Goal: Transaction & Acquisition: Purchase product/service

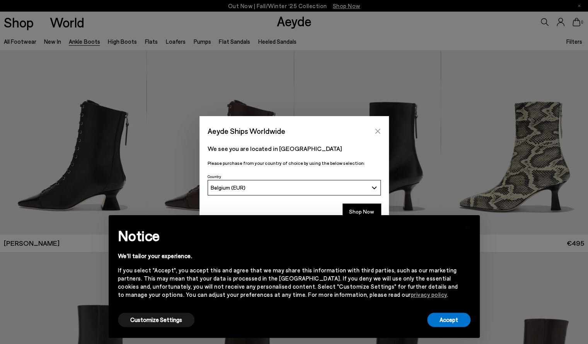
click at [377, 132] on icon "Close" at bounding box center [377, 130] width 5 height 5
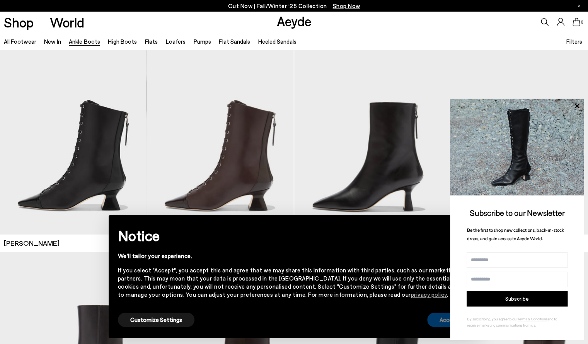
click at [440, 323] on button "Accept" at bounding box center [448, 320] width 43 height 14
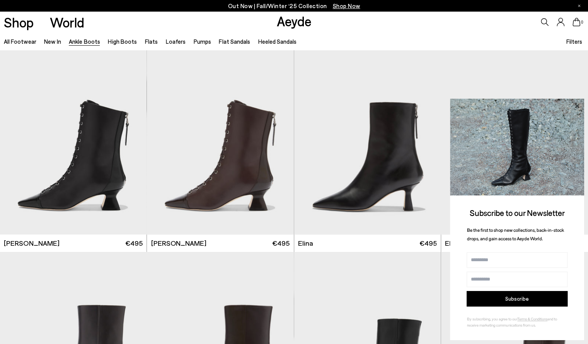
click at [576, 108] on icon at bounding box center [577, 106] width 10 height 10
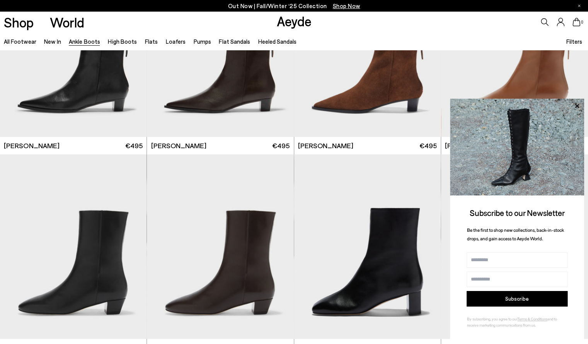
scroll to position [1310, 0]
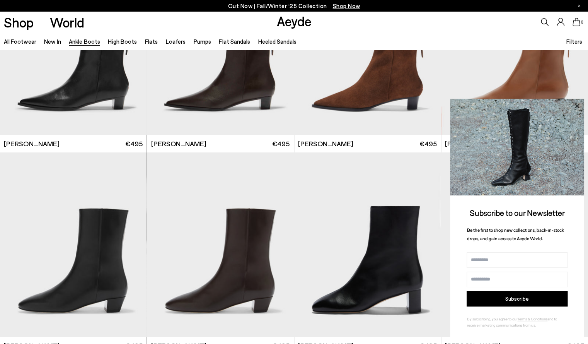
click at [577, 103] on icon at bounding box center [577, 106] width 10 height 10
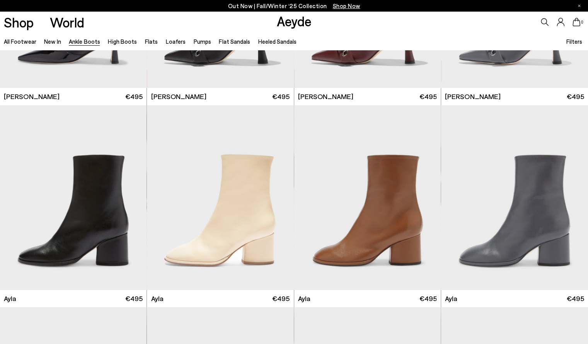
scroll to position [2466, 0]
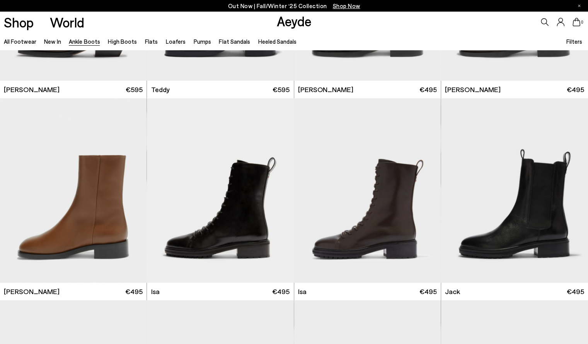
scroll to position [3078, 0]
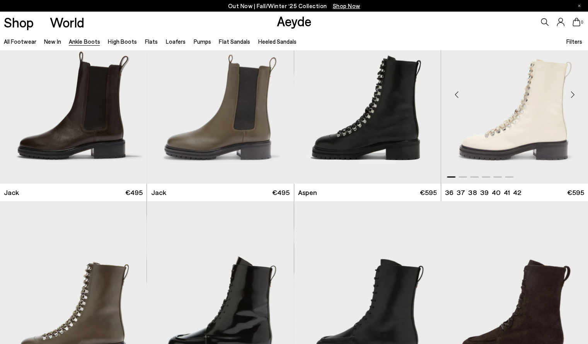
click at [571, 99] on div "Next slide" at bounding box center [572, 94] width 23 height 23
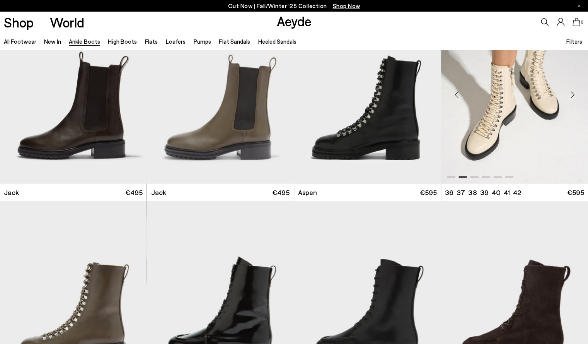
click at [571, 99] on div "Next slide" at bounding box center [572, 94] width 23 height 23
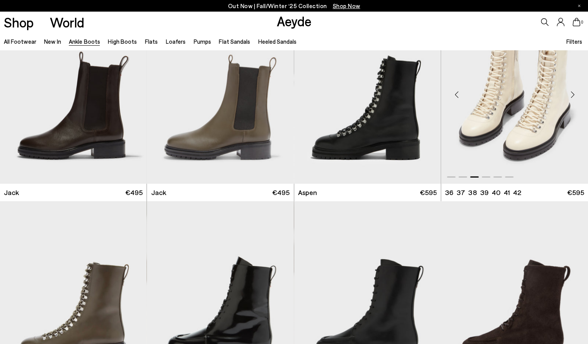
click at [571, 99] on div "Next slide" at bounding box center [572, 94] width 23 height 23
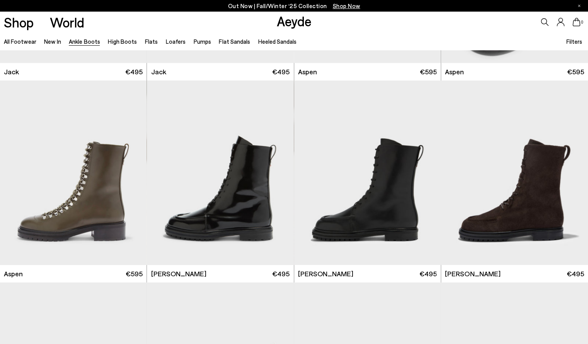
scroll to position [3195, 0]
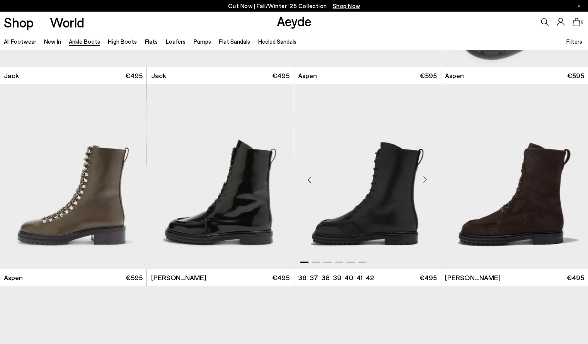
click at [429, 179] on div "Next slide" at bounding box center [425, 179] width 23 height 23
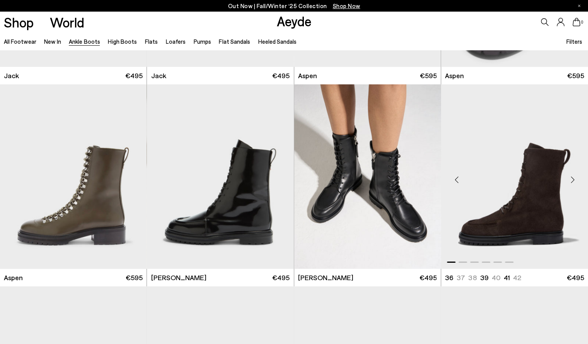
click at [573, 176] on div "Next slide" at bounding box center [572, 179] width 23 height 23
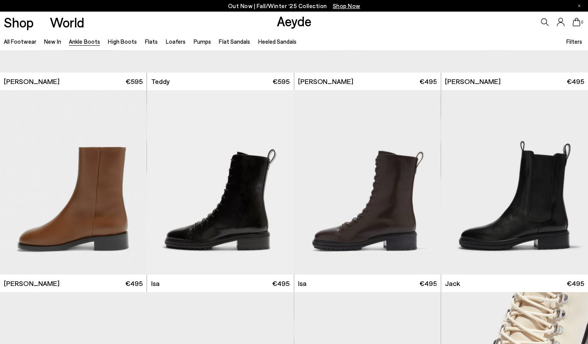
scroll to position [2770, 0]
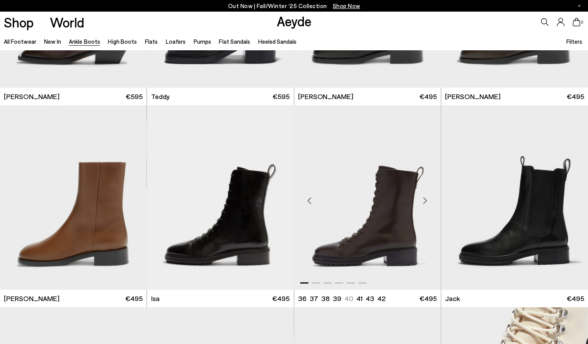
click at [426, 198] on div "Next slide" at bounding box center [425, 200] width 23 height 23
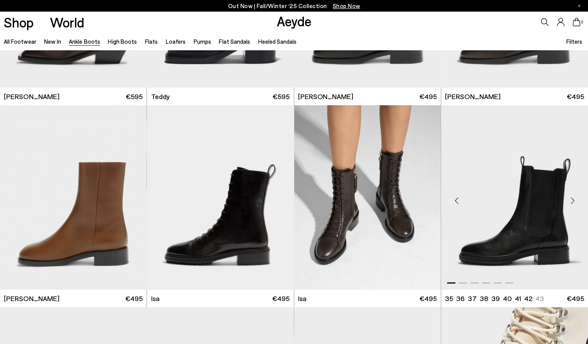
click at [576, 198] on div "Next slide" at bounding box center [572, 200] width 23 height 23
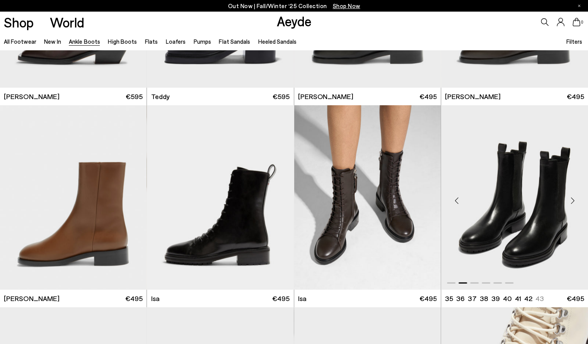
click at [576, 198] on div "Next slide" at bounding box center [572, 200] width 23 height 23
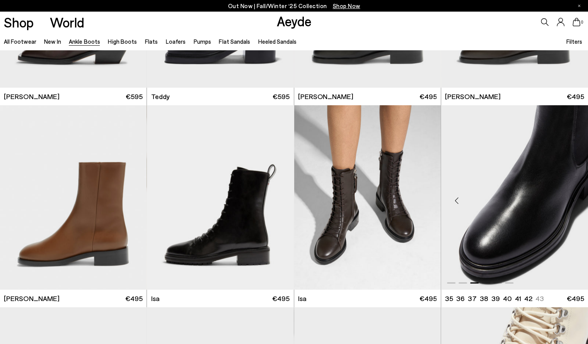
click at [576, 198] on div "Next slide" at bounding box center [572, 200] width 23 height 23
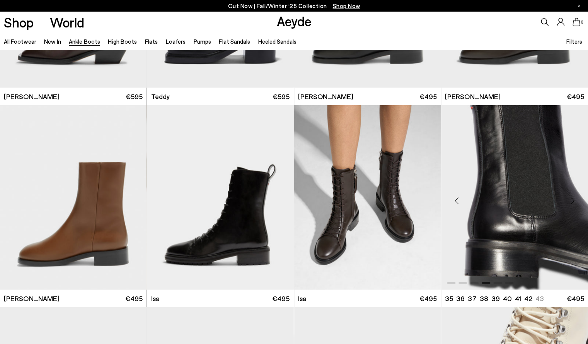
click at [576, 198] on div "Next slide" at bounding box center [572, 200] width 23 height 23
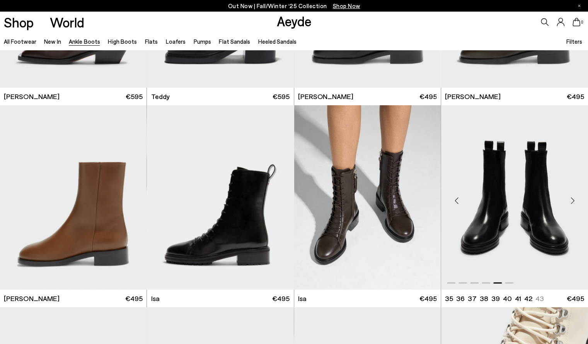
click at [523, 202] on img "5 / 6" at bounding box center [514, 197] width 147 height 185
click at [377, 188] on img "2 / 6" at bounding box center [367, 197] width 147 height 185
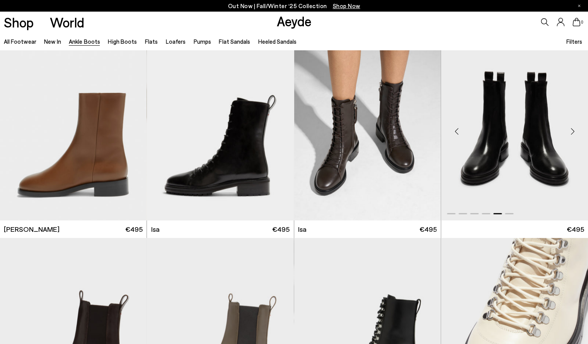
scroll to position [2836, 0]
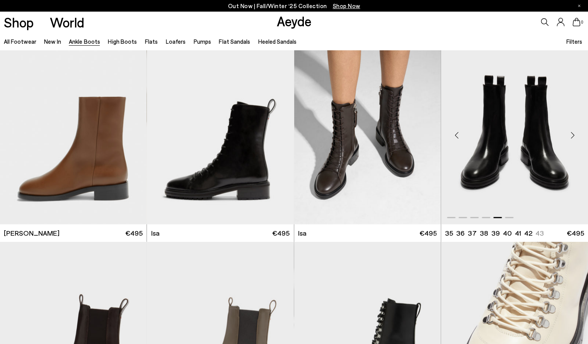
click at [572, 137] on div "Next slide" at bounding box center [572, 135] width 23 height 23
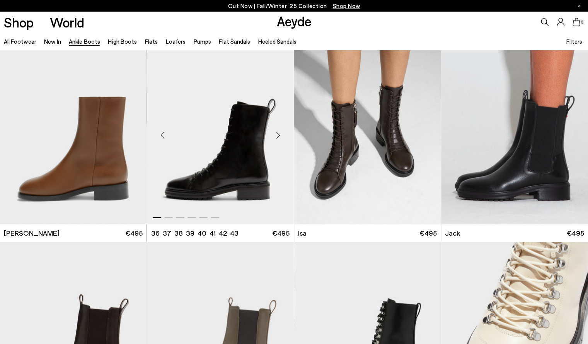
click at [280, 133] on div "Next slide" at bounding box center [278, 135] width 23 height 23
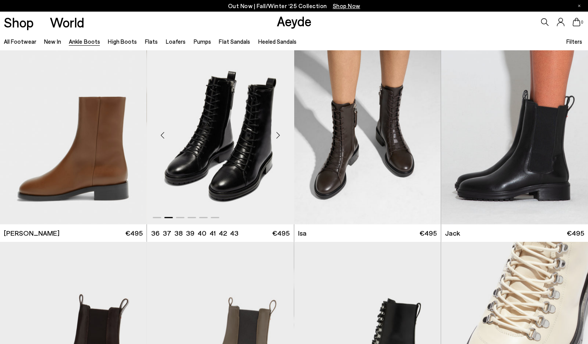
click at [280, 133] on div "Next slide" at bounding box center [278, 135] width 23 height 23
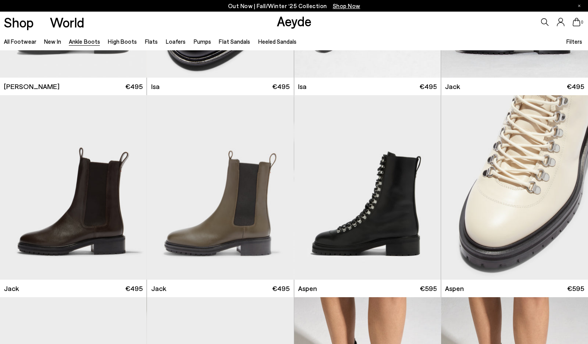
scroll to position [2978, 0]
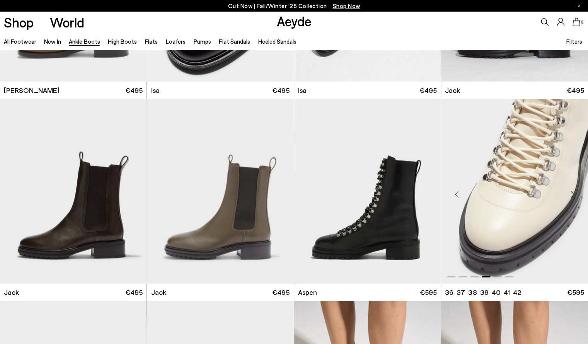
click at [573, 192] on div "Next slide" at bounding box center [572, 194] width 23 height 23
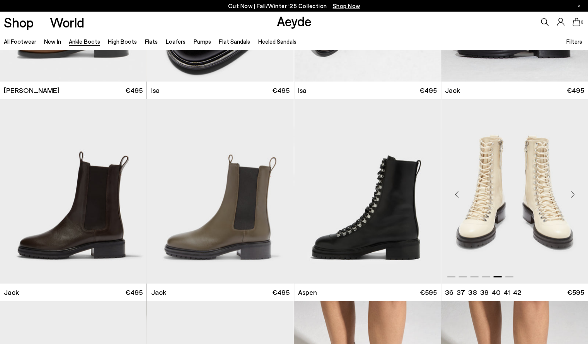
click at [573, 192] on div "Next slide" at bounding box center [572, 194] width 23 height 23
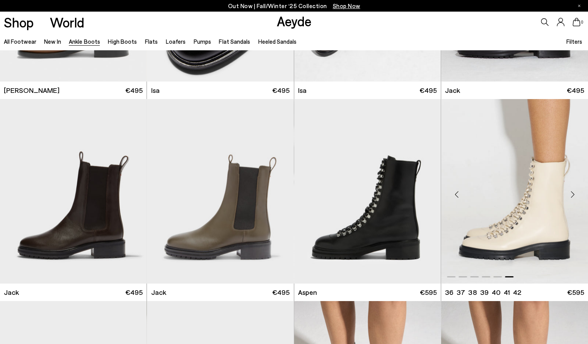
click at [515, 232] on img "6 / 6" at bounding box center [514, 191] width 147 height 185
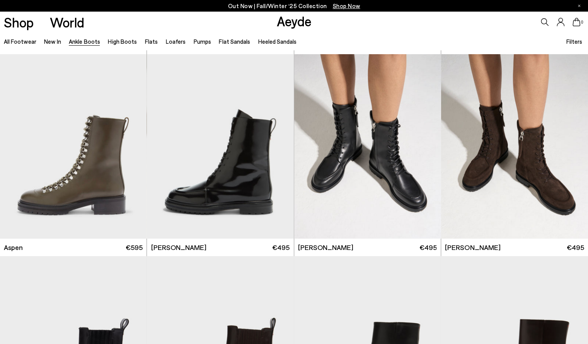
scroll to position [3229, 0]
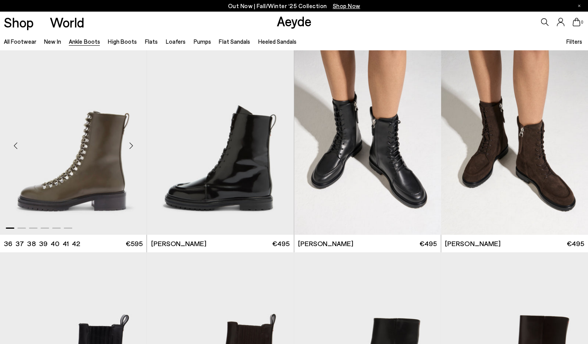
click at [132, 148] on div "Next slide" at bounding box center [131, 145] width 23 height 23
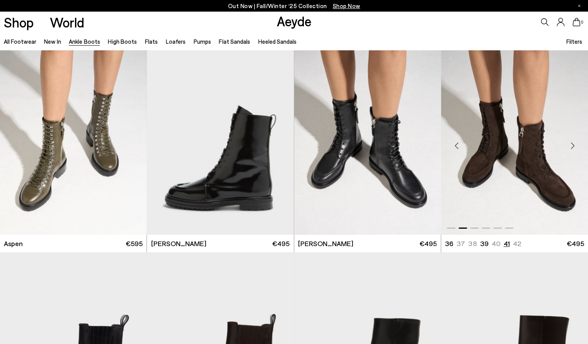
click at [504, 243] on li "41" at bounding box center [507, 244] width 6 height 10
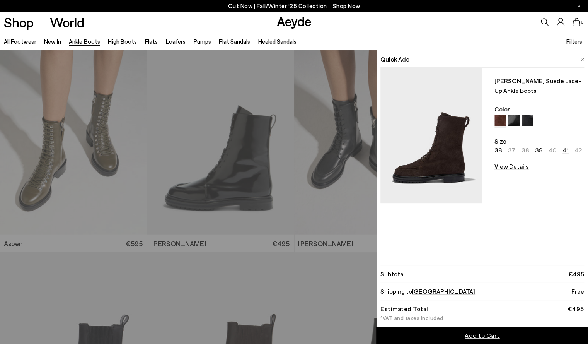
click at [493, 337] on span "Add to Cart" at bounding box center [482, 334] width 35 height 7
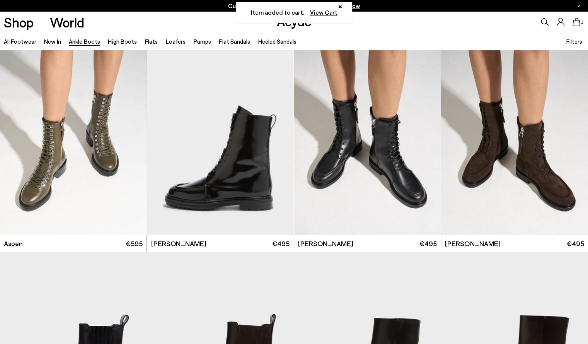
click at [579, 23] on icon at bounding box center [577, 22] width 8 height 9
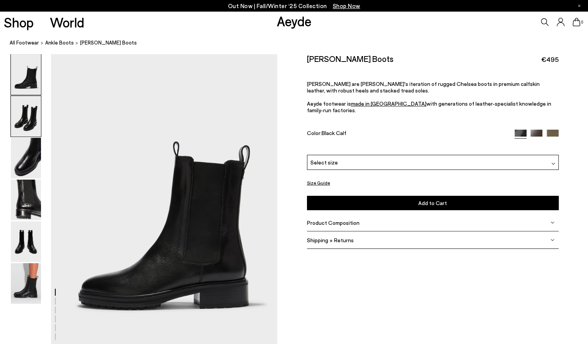
click at [29, 116] on img at bounding box center [26, 116] width 30 height 41
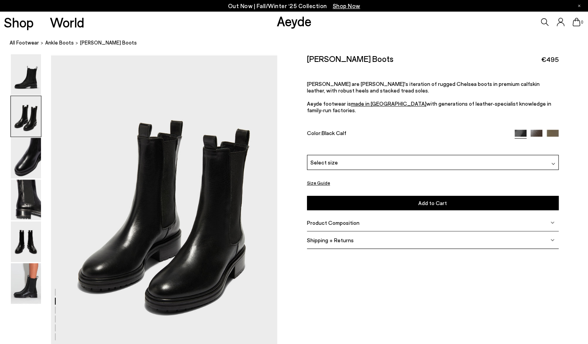
scroll to position [304, 0]
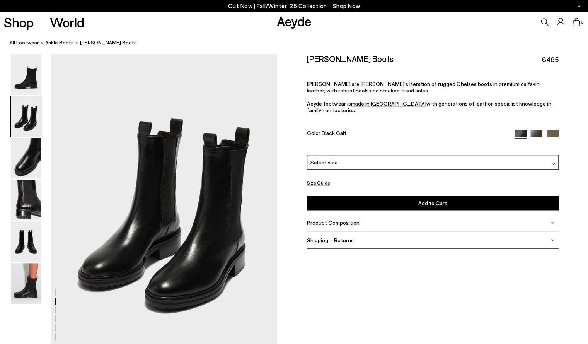
click at [550, 130] on div at bounding box center [537, 134] width 44 height 9
click at [550, 130] on img at bounding box center [553, 136] width 12 height 12
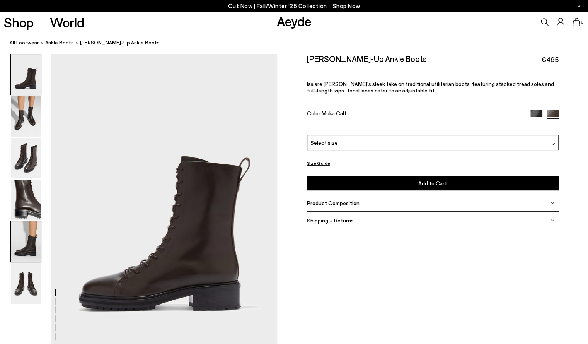
click at [20, 234] on img at bounding box center [26, 241] width 30 height 41
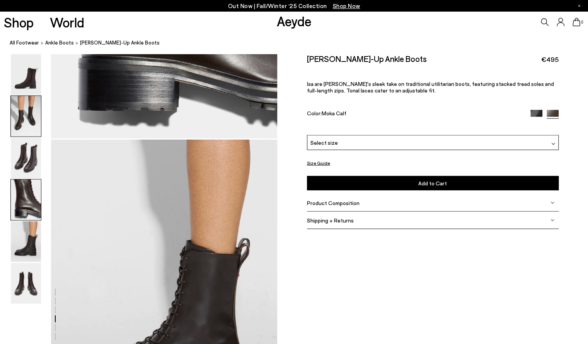
click at [26, 117] on img at bounding box center [26, 116] width 30 height 41
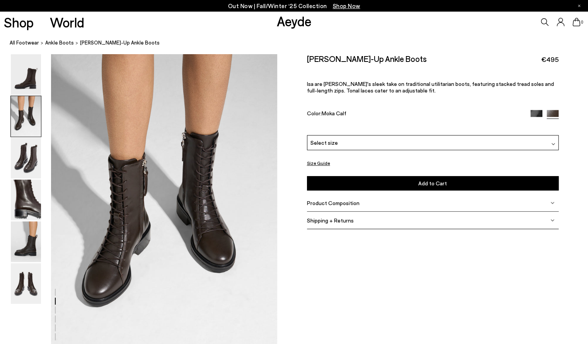
scroll to position [304, 0]
click at [349, 142] on div "Select size" at bounding box center [433, 142] width 252 height 15
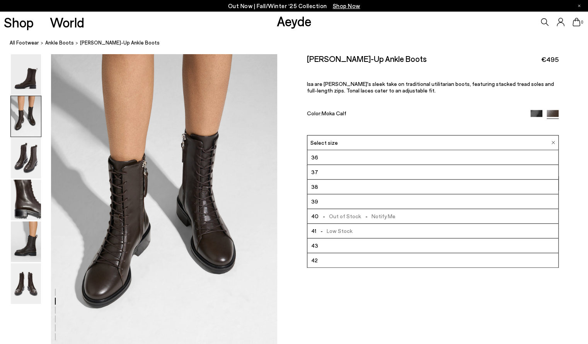
click at [331, 232] on span "- Low Stock" at bounding box center [334, 231] width 36 height 10
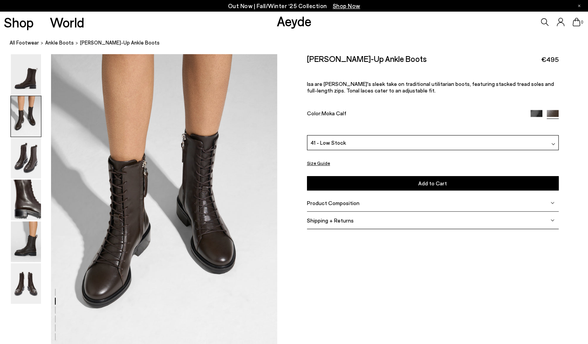
click at [373, 183] on button "Add to Cart Select a Size First" at bounding box center [433, 183] width 252 height 14
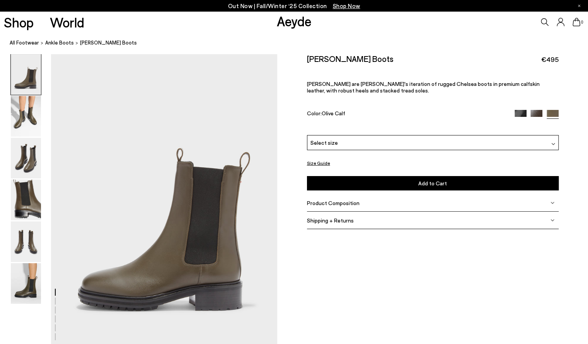
click at [24, 86] on img at bounding box center [26, 74] width 30 height 41
click at [34, 123] on img at bounding box center [26, 116] width 30 height 41
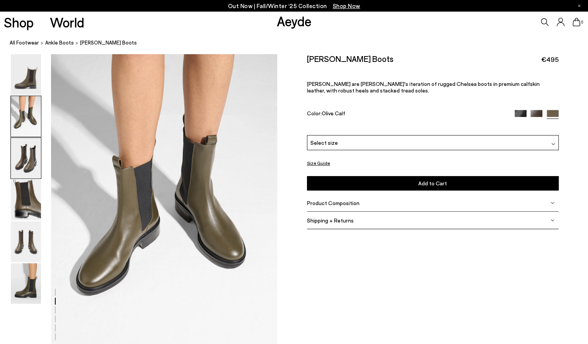
click at [32, 156] on img at bounding box center [26, 158] width 30 height 41
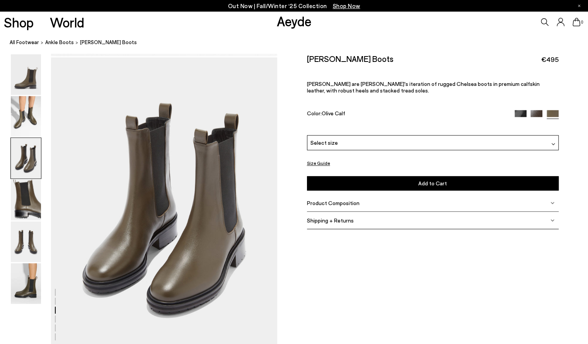
scroll to position [606, 0]
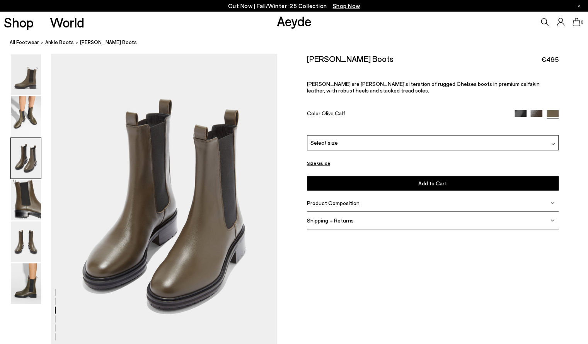
click at [535, 114] on img at bounding box center [537, 116] width 12 height 12
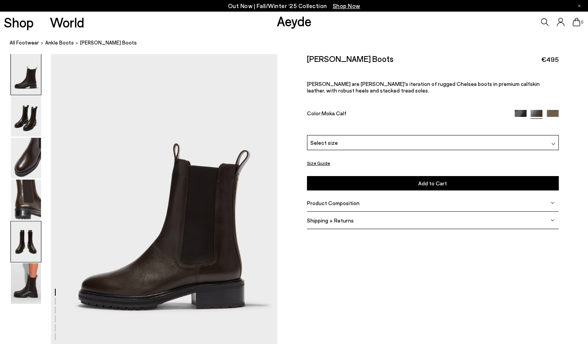
click at [40, 249] on img at bounding box center [26, 241] width 30 height 41
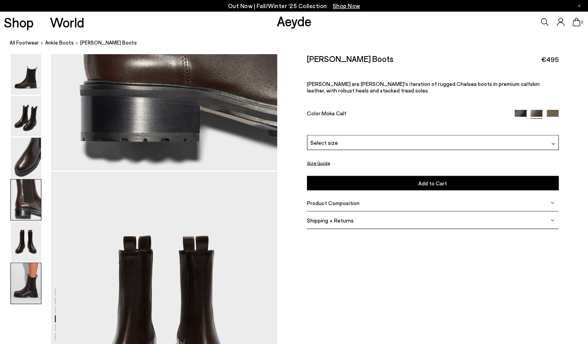
click at [36, 277] on img at bounding box center [26, 283] width 30 height 41
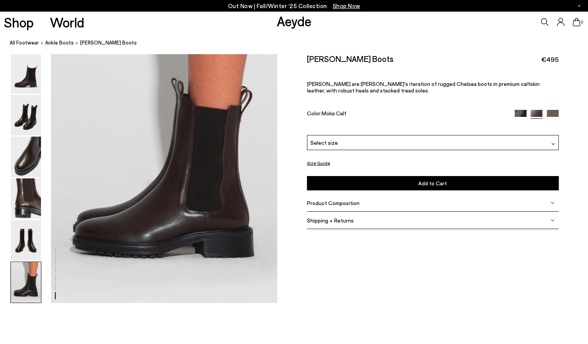
scroll to position [1569, 0]
click at [554, 117] on div at bounding box center [537, 114] width 44 height 9
click at [552, 113] on img at bounding box center [553, 116] width 12 height 12
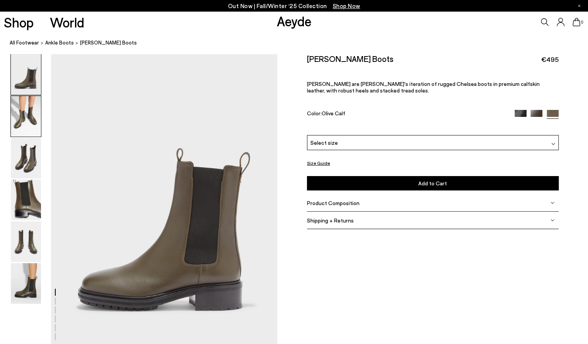
click at [24, 120] on img at bounding box center [26, 116] width 30 height 41
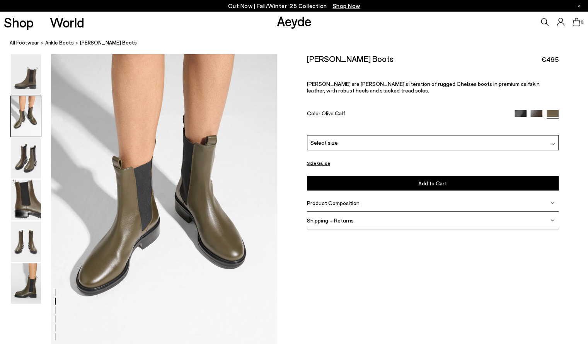
scroll to position [304, 0]
click at [22, 162] on img at bounding box center [26, 158] width 30 height 41
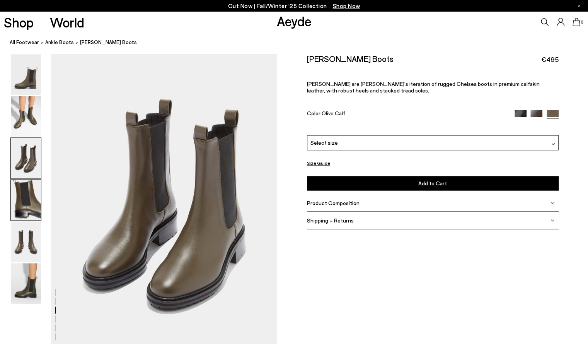
scroll to position [606, 0]
click at [24, 189] on img at bounding box center [26, 199] width 30 height 41
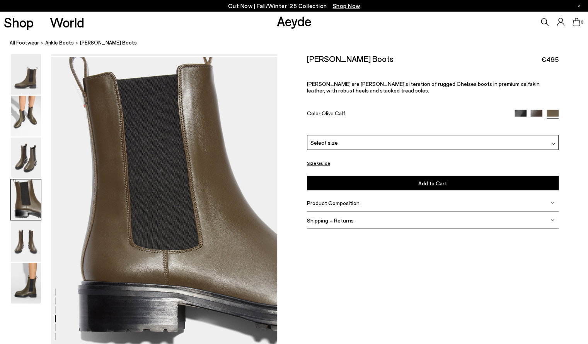
scroll to position [910, 0]
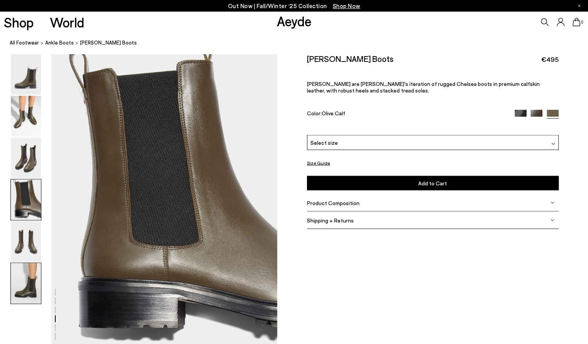
click at [20, 273] on img at bounding box center [26, 283] width 30 height 41
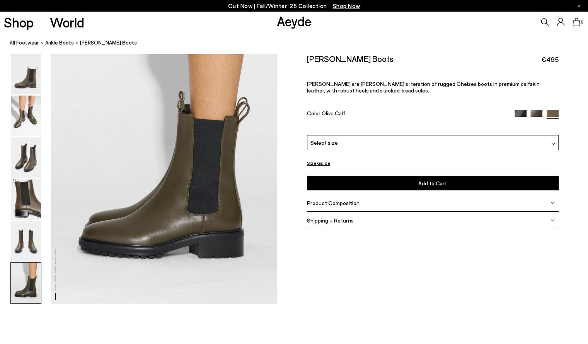
scroll to position [1569, 0]
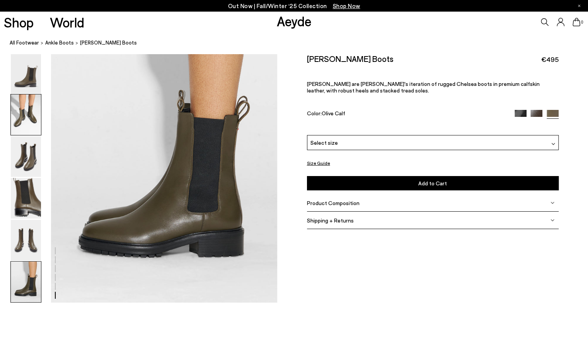
click at [28, 119] on img at bounding box center [26, 114] width 30 height 41
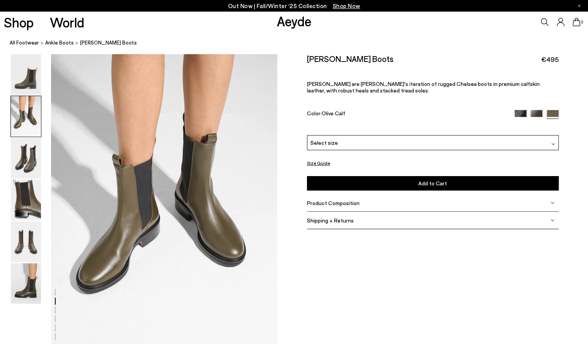
scroll to position [304, 0]
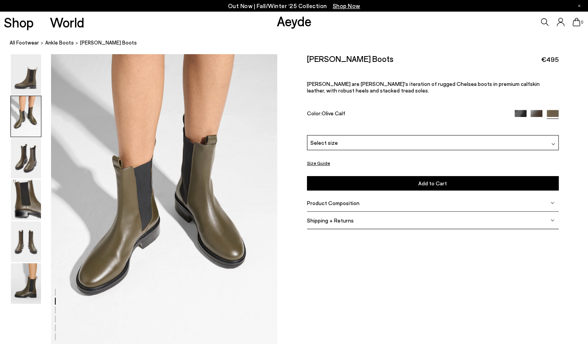
click at [321, 142] on span "Select size" at bounding box center [324, 142] width 27 height 8
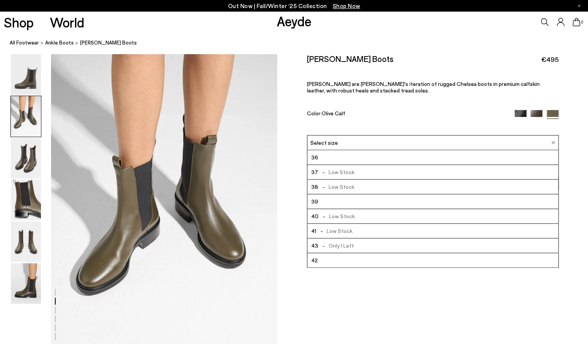
click at [325, 231] on span "-" at bounding box center [321, 230] width 10 height 7
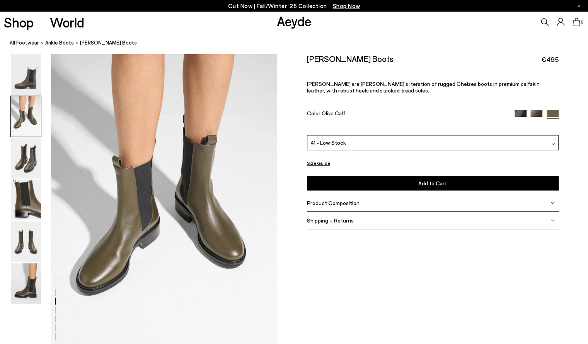
click at [340, 180] on button "Add to Cart Select a Size First" at bounding box center [433, 183] width 252 height 14
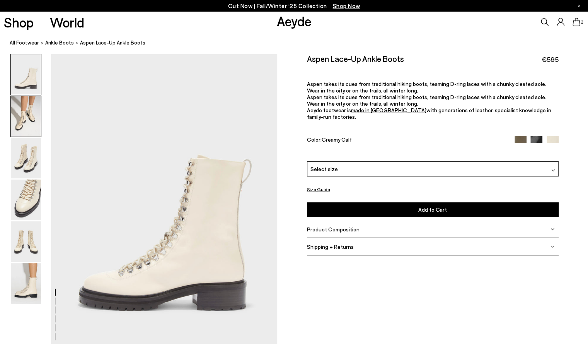
click at [32, 120] on img at bounding box center [26, 116] width 30 height 41
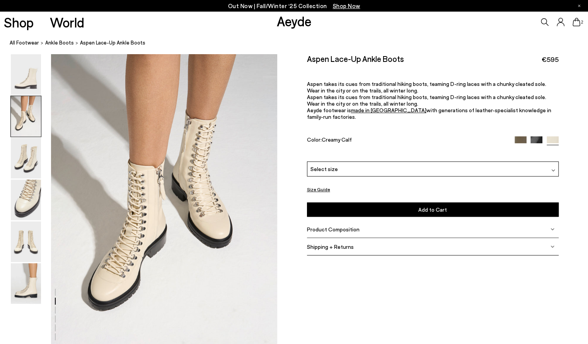
scroll to position [304, 0]
click at [27, 155] on img at bounding box center [26, 158] width 30 height 41
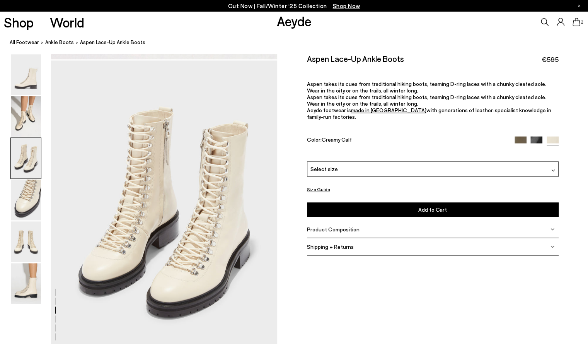
scroll to position [606, 0]
